Goal: Task Accomplishment & Management: Complete application form

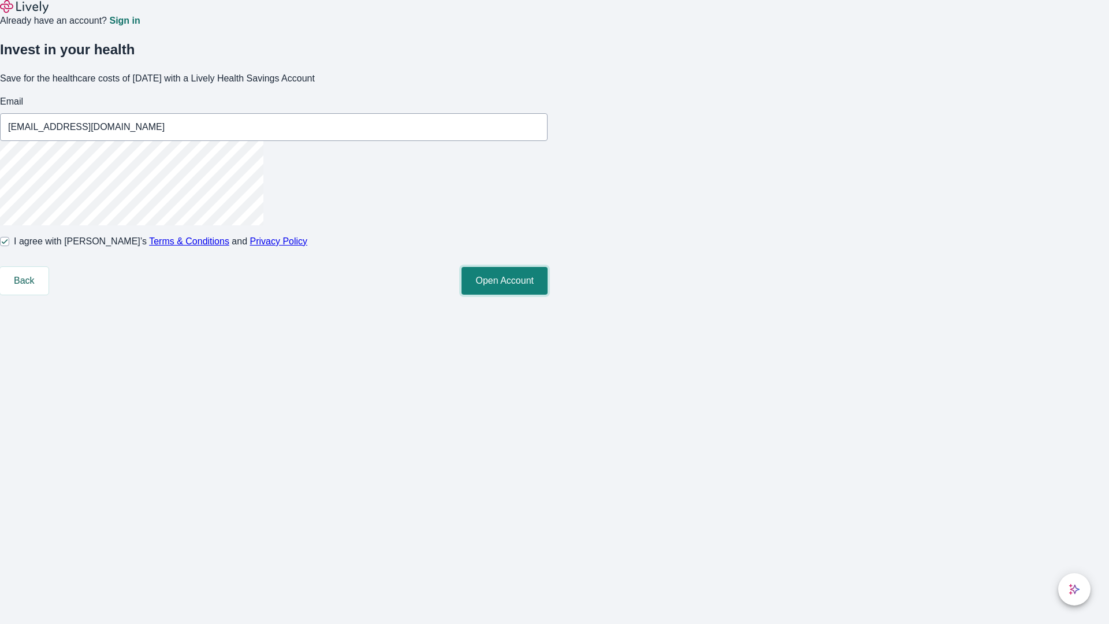
click at [547, 294] on button "Open Account" at bounding box center [504, 281] width 86 height 28
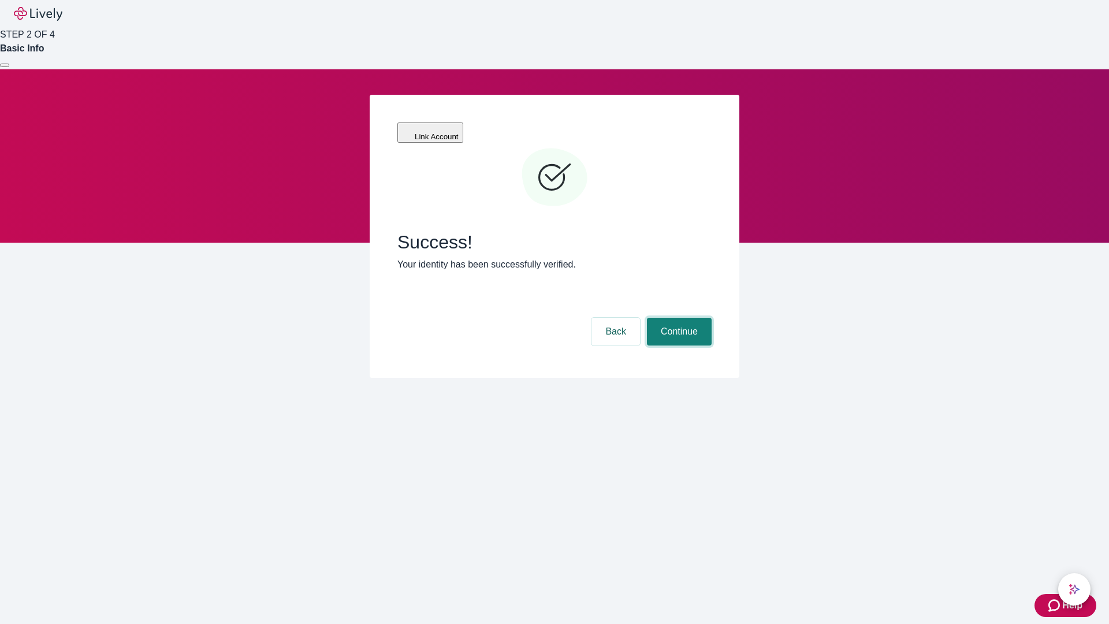
click at [677, 318] on button "Continue" at bounding box center [679, 332] width 65 height 28
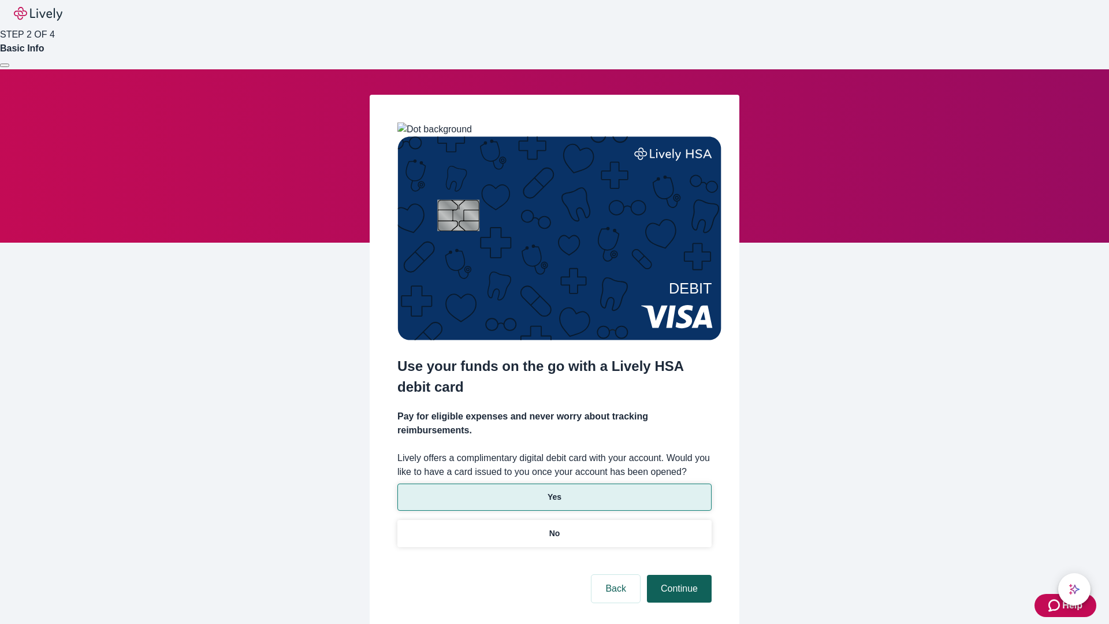
click at [554, 491] on p "Yes" at bounding box center [554, 497] width 14 height 12
click at [677, 574] on button "Continue" at bounding box center [679, 588] width 65 height 28
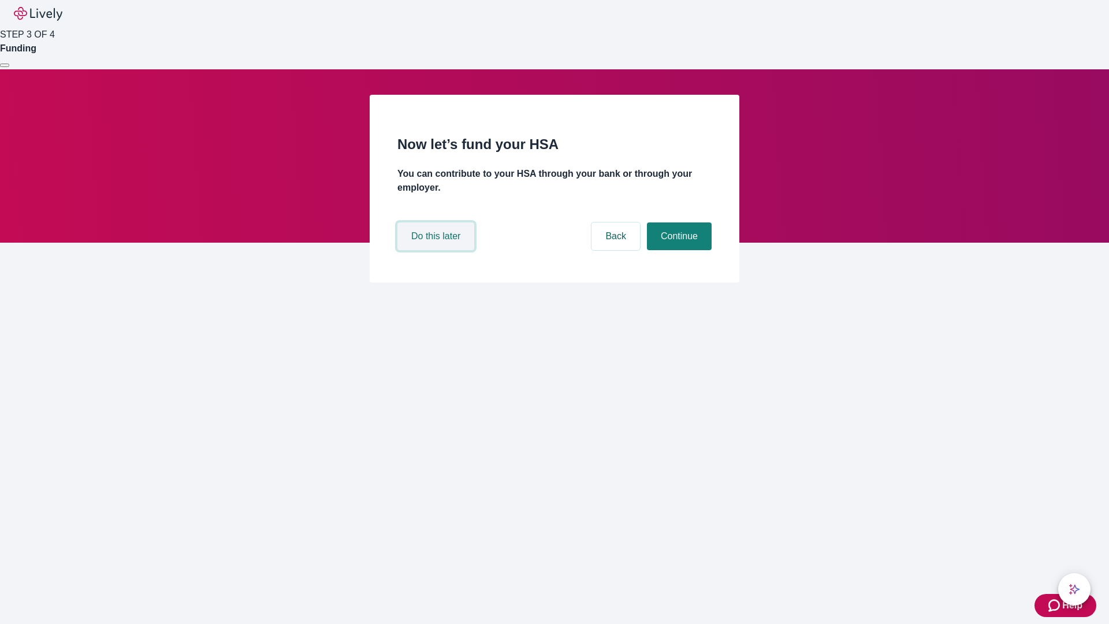
click at [437, 250] on button "Do this later" at bounding box center [435, 236] width 77 height 28
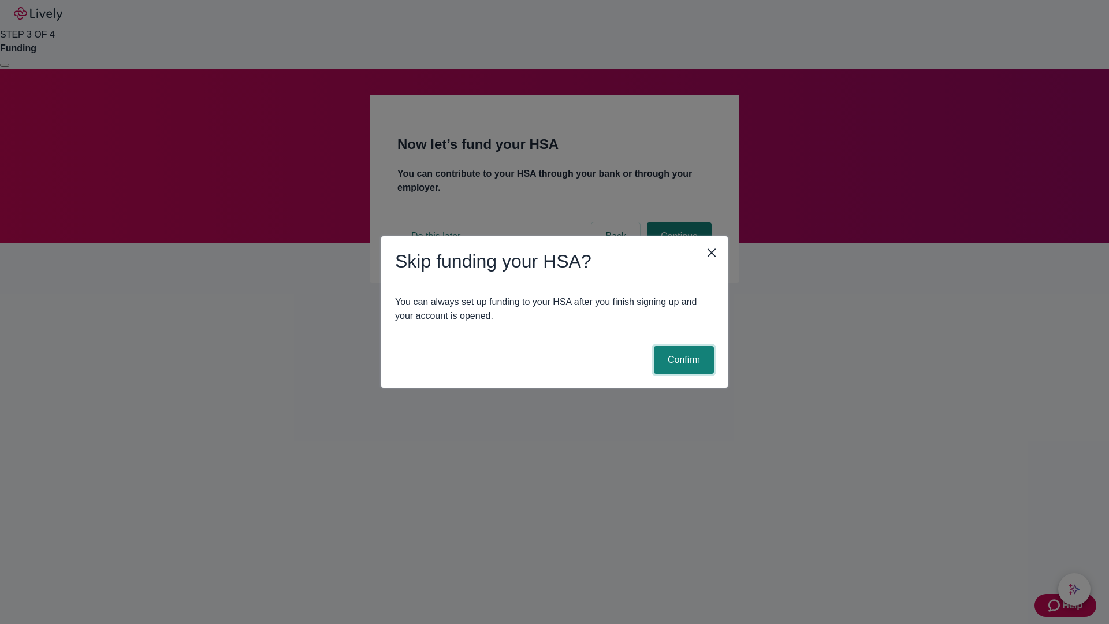
click at [682, 360] on button "Confirm" at bounding box center [684, 360] width 60 height 28
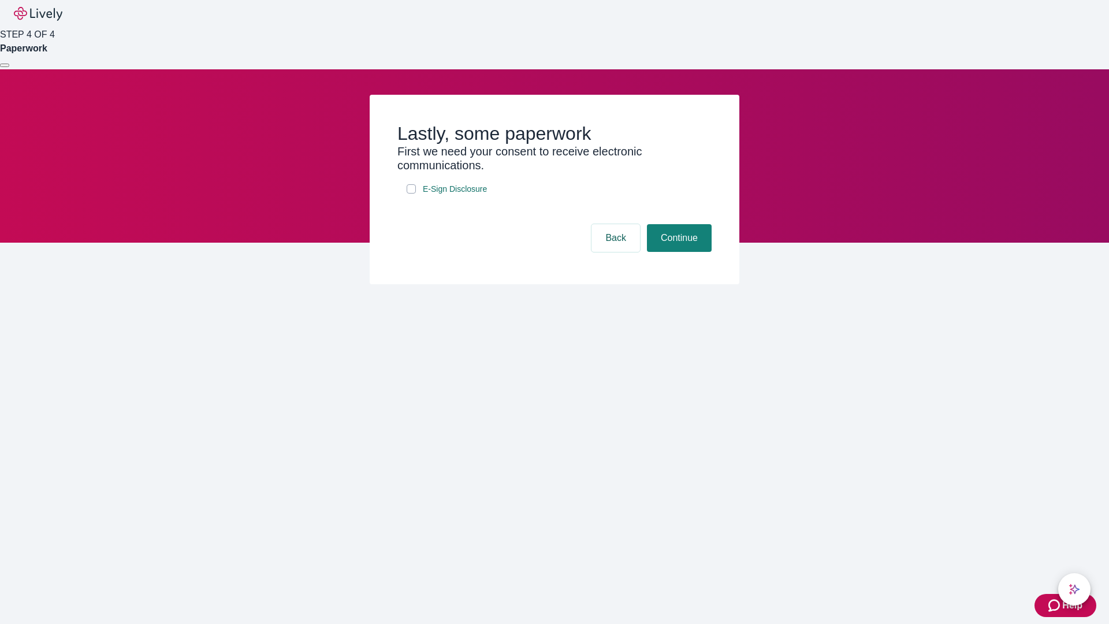
click at [411, 193] on input "E-Sign Disclosure" at bounding box center [410, 188] width 9 height 9
checkbox input "true"
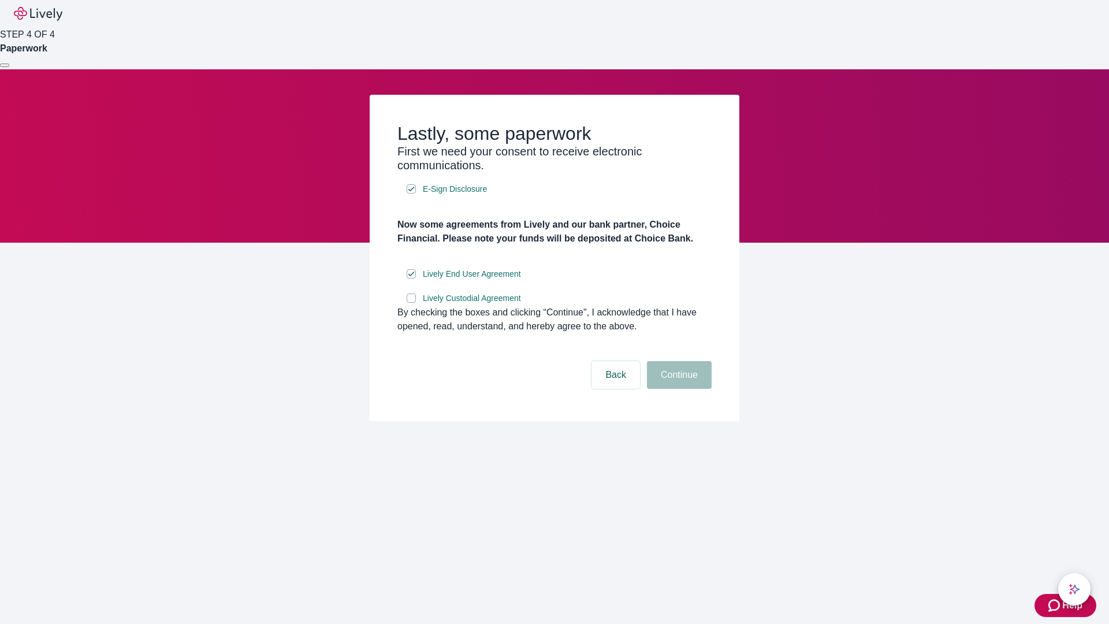
click at [411, 303] on input "Lively Custodial Agreement" at bounding box center [410, 297] width 9 height 9
checkbox input "true"
click at [677, 389] on button "Continue" at bounding box center [679, 375] width 65 height 28
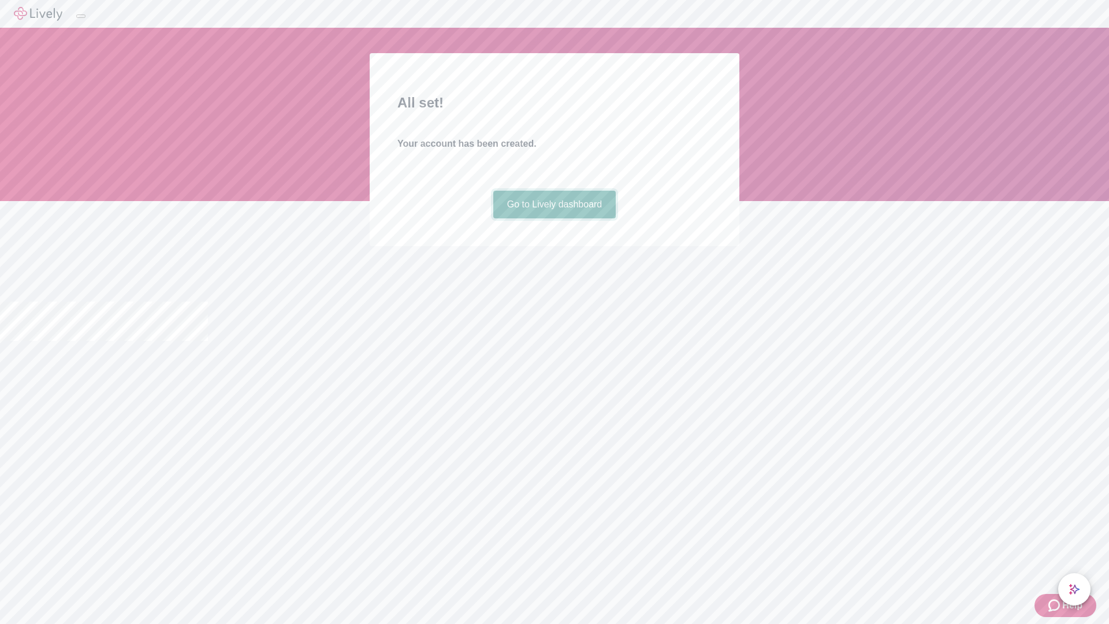
click at [554, 218] on link "Go to Lively dashboard" at bounding box center [554, 205] width 123 height 28
